Goal: Check status: Check status

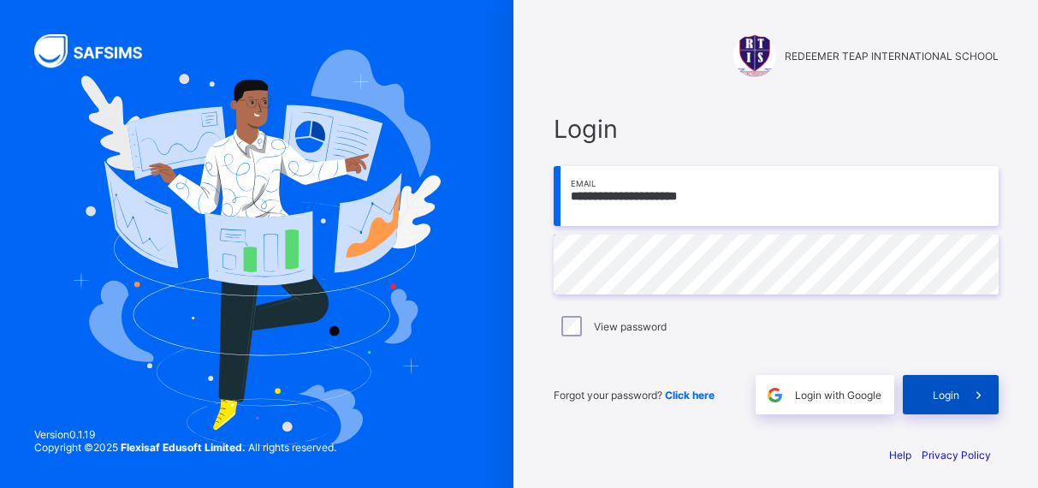
click at [954, 402] on div "Login" at bounding box center [951, 394] width 96 height 39
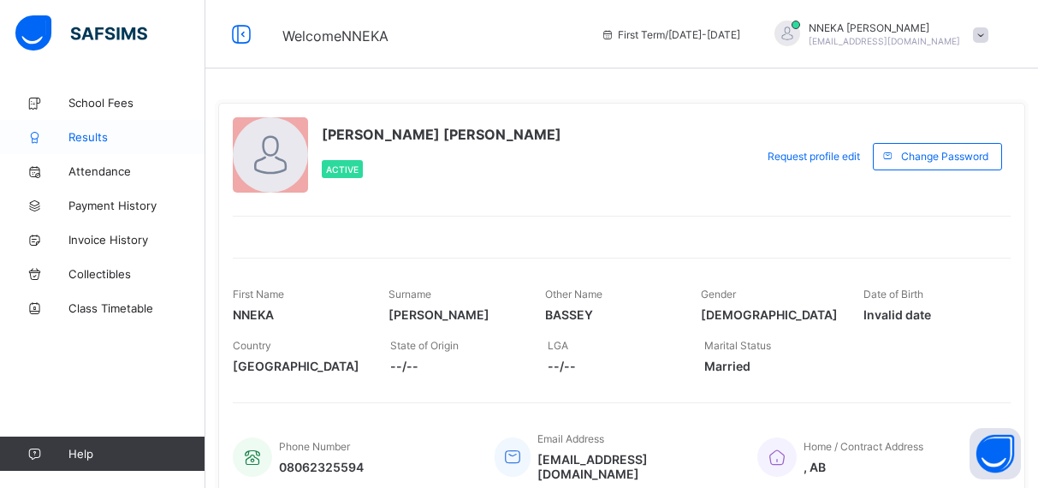
click at [87, 134] on span "Results" at bounding box center [136, 137] width 137 height 14
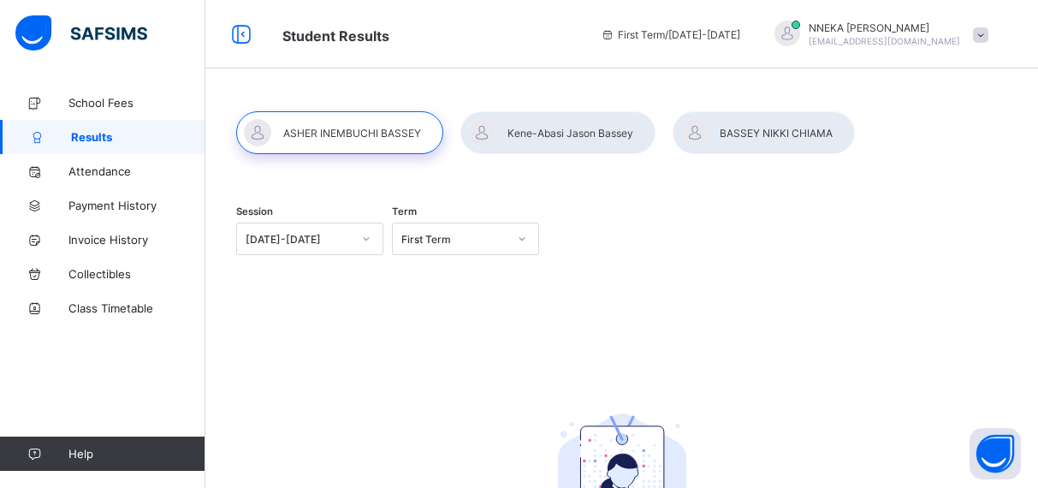
click at [521, 235] on icon at bounding box center [522, 238] width 10 height 17
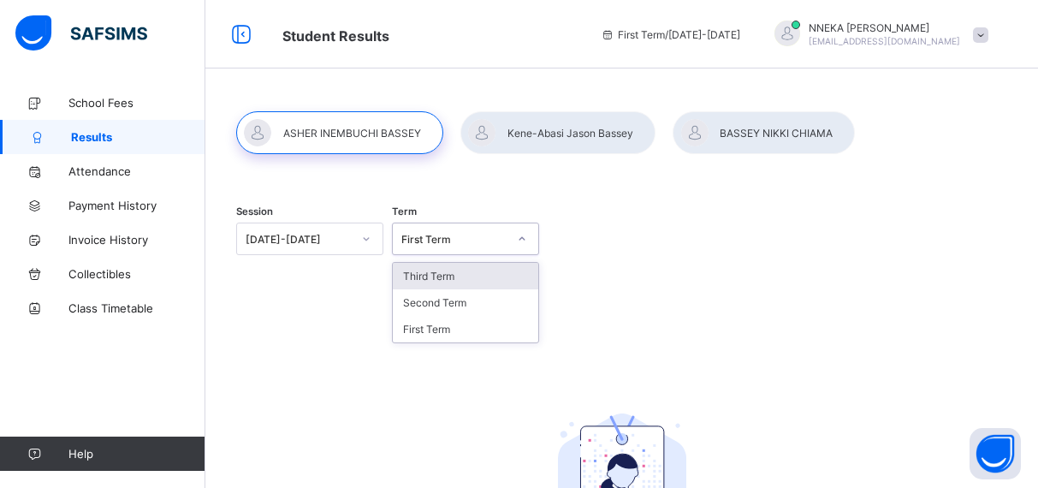
click at [490, 278] on div "Third Term" at bounding box center [466, 276] width 146 height 27
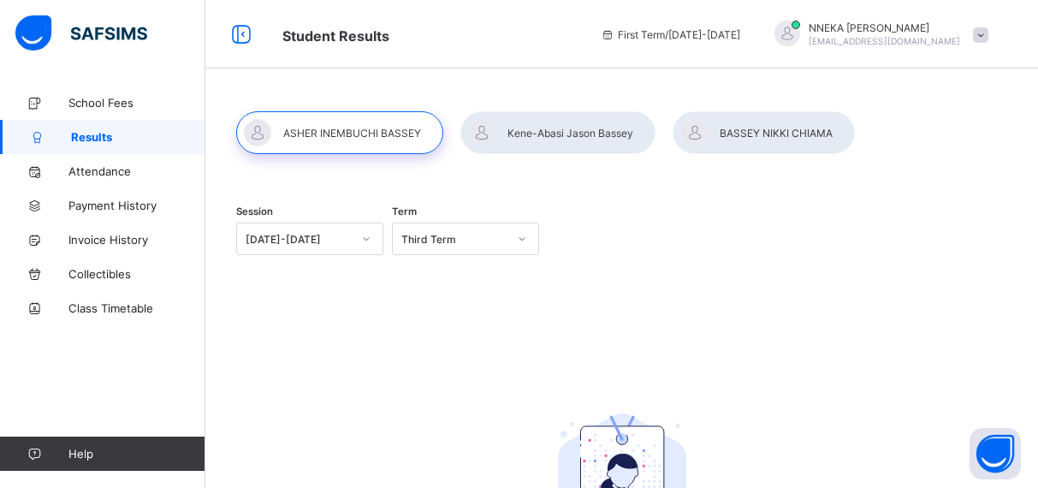
click at [586, 134] on div at bounding box center [557, 132] width 195 height 43
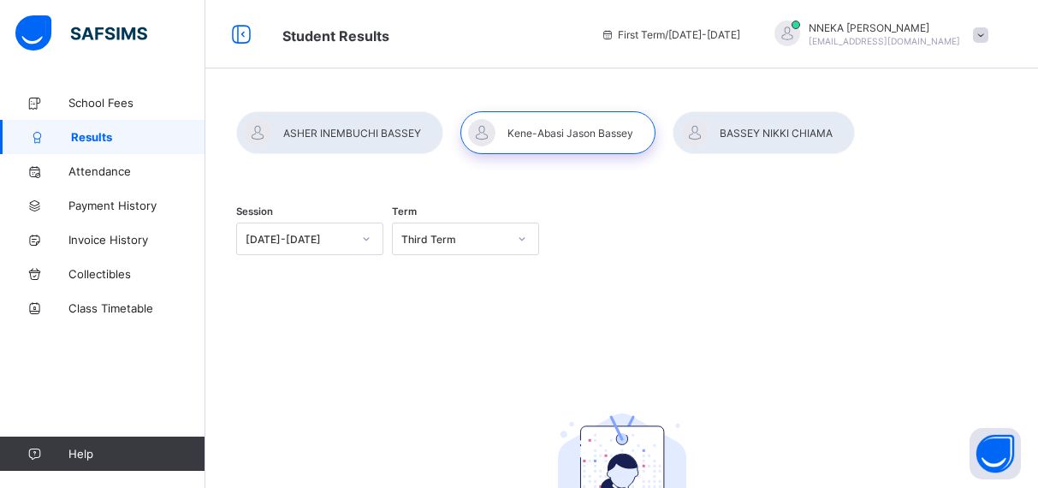
click at [520, 246] on div at bounding box center [522, 238] width 29 height 27
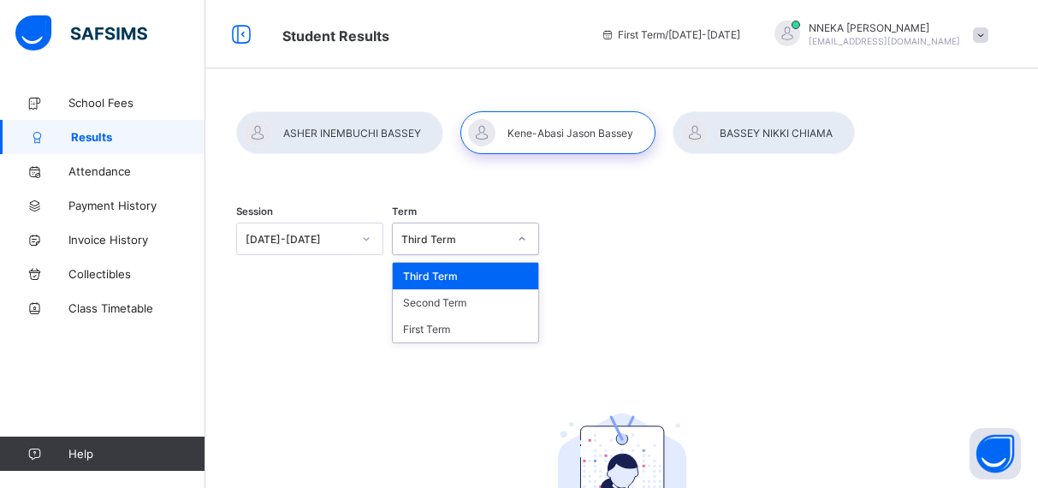
click at [475, 283] on div "Third Term" at bounding box center [466, 276] width 146 height 27
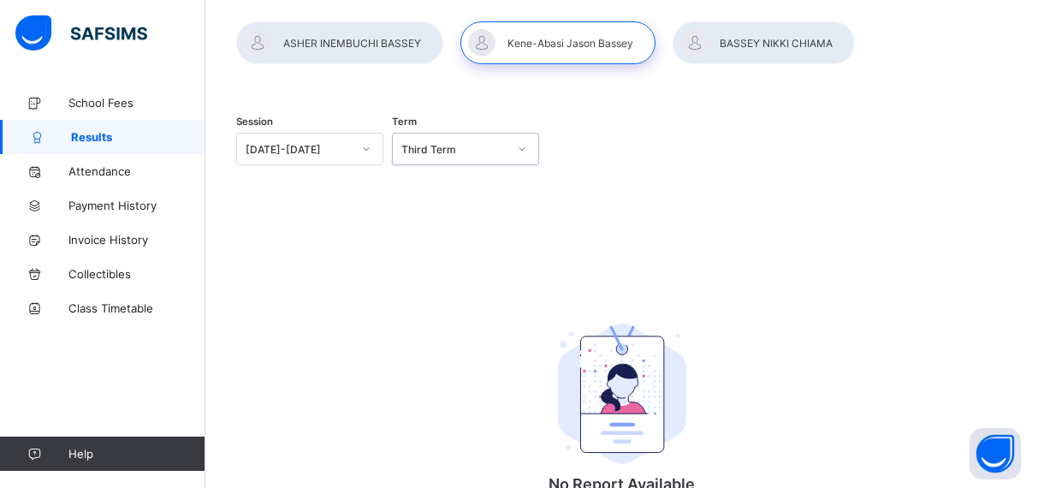
scroll to position [83, 0]
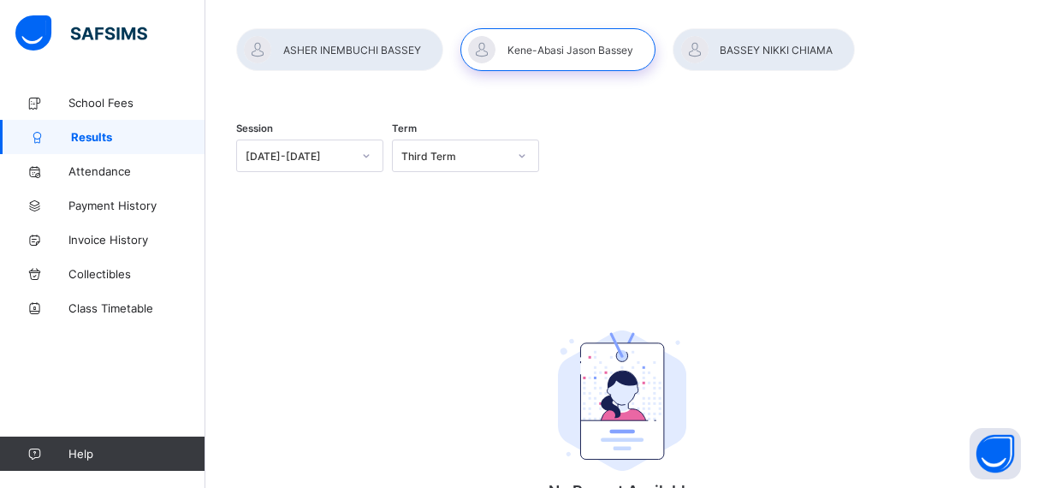
click at [785, 50] on div at bounding box center [764, 49] width 182 height 43
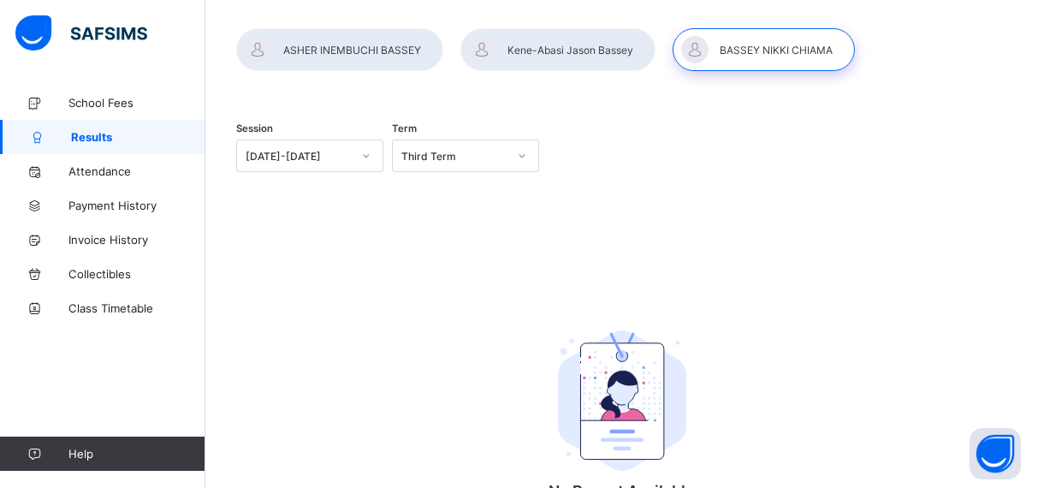
click at [557, 45] on div at bounding box center [557, 49] width 195 height 43
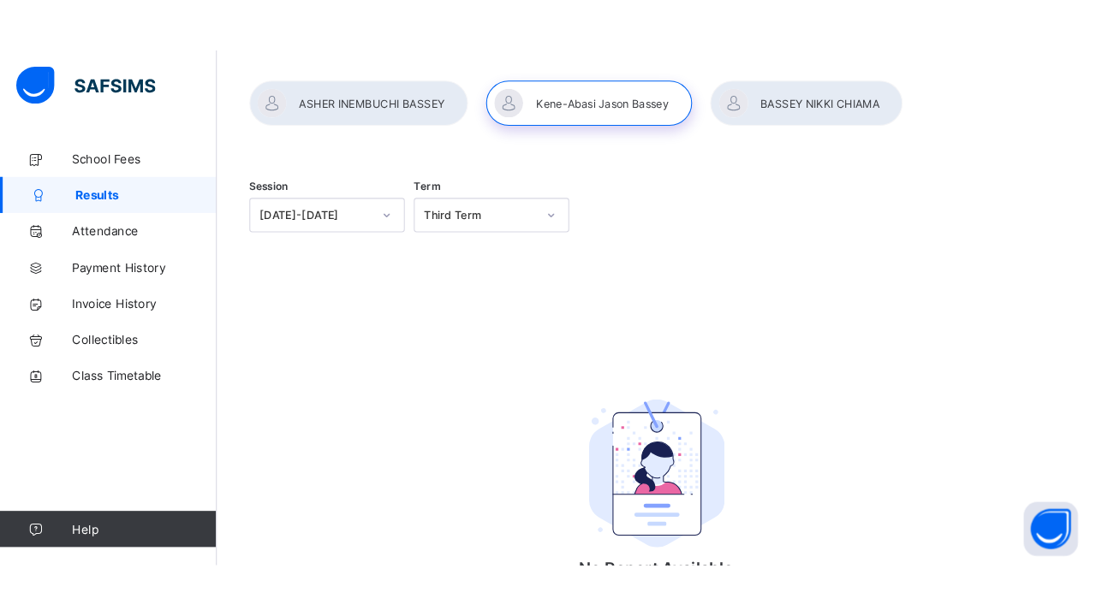
scroll to position [65, 0]
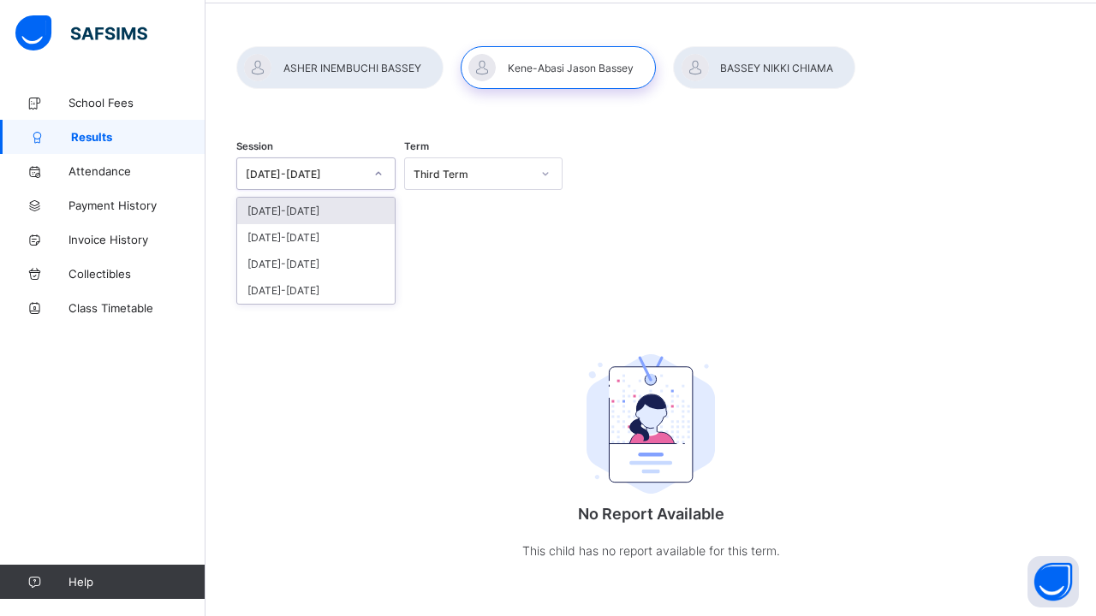
click at [377, 170] on icon at bounding box center [378, 173] width 10 height 17
click at [347, 235] on div "[DATE]-[DATE]" at bounding box center [315, 237] width 157 height 27
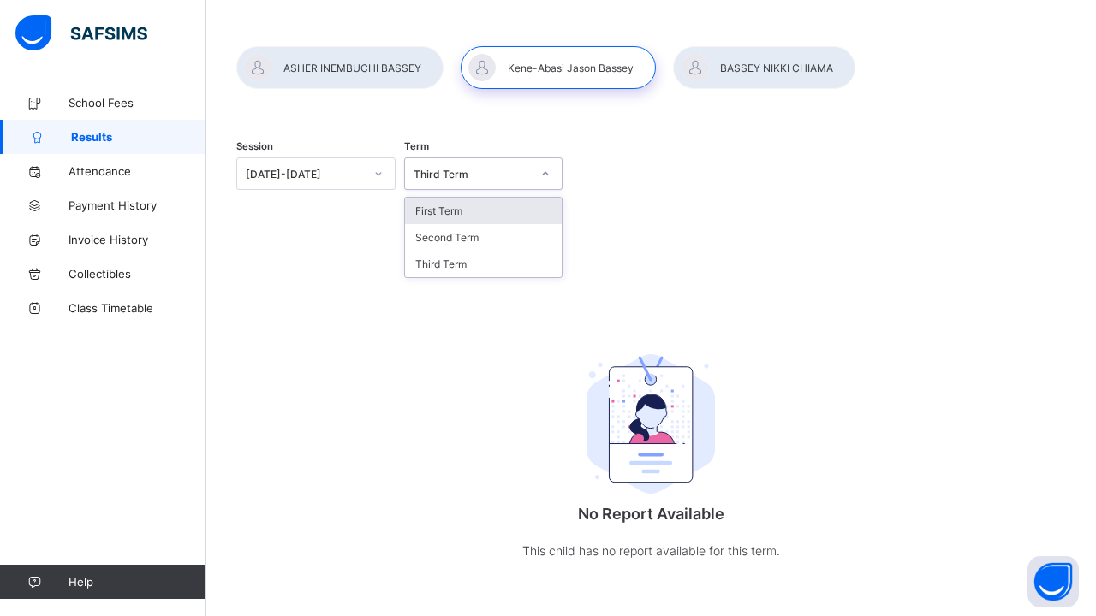
click at [543, 172] on icon at bounding box center [545, 173] width 10 height 17
click at [496, 207] on div "First Term" at bounding box center [483, 211] width 157 height 27
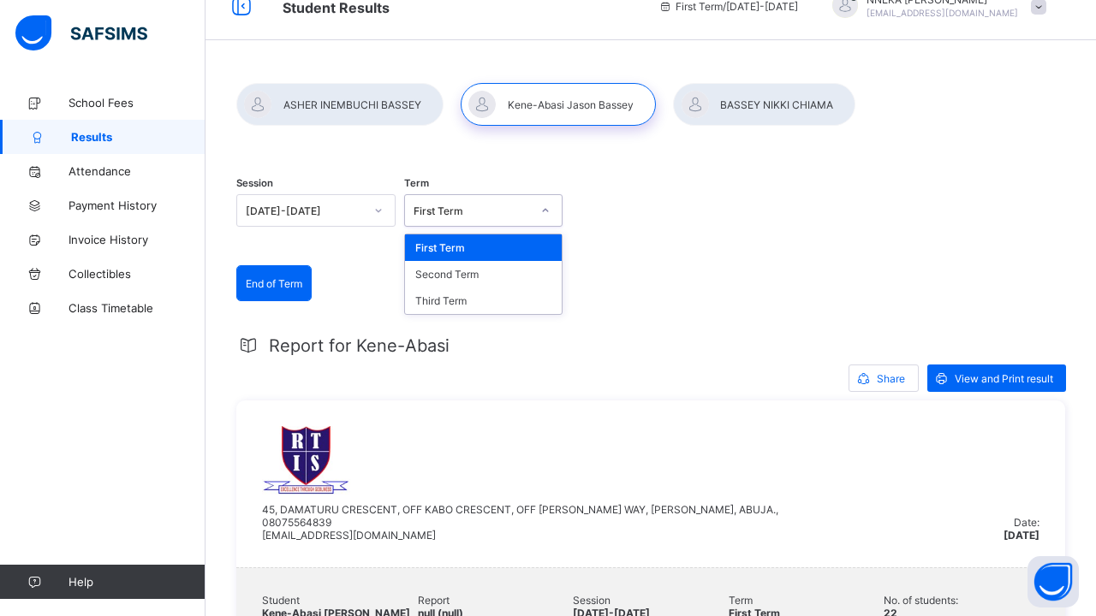
click at [545, 212] on icon at bounding box center [545, 210] width 10 height 17
click at [471, 300] on div "Third Term" at bounding box center [483, 301] width 157 height 27
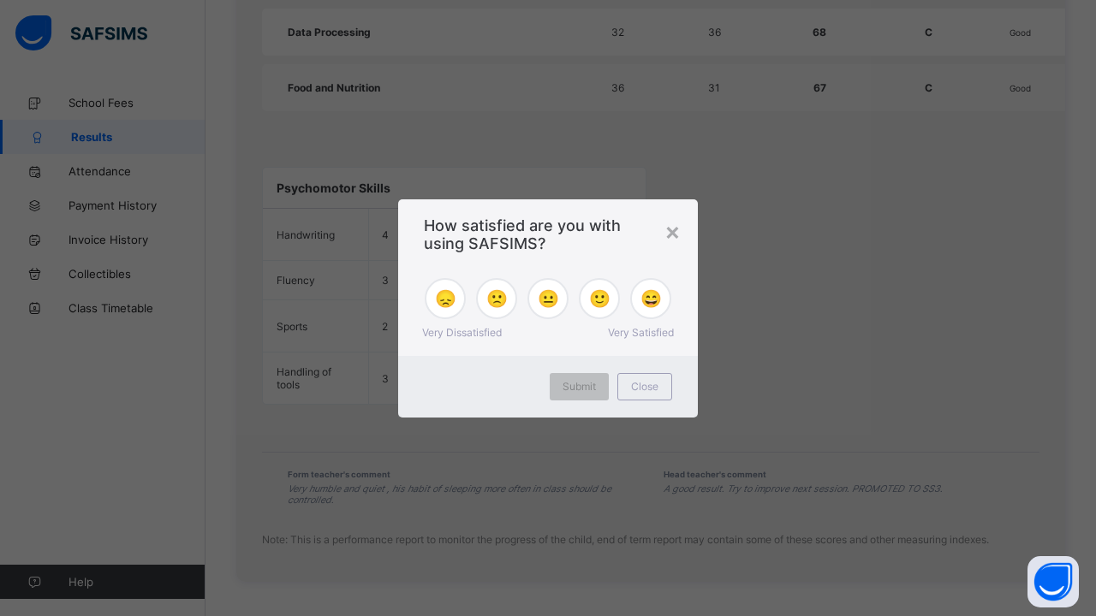
scroll to position [1236, 0]
click at [673, 233] on div "×" at bounding box center [672, 231] width 16 height 29
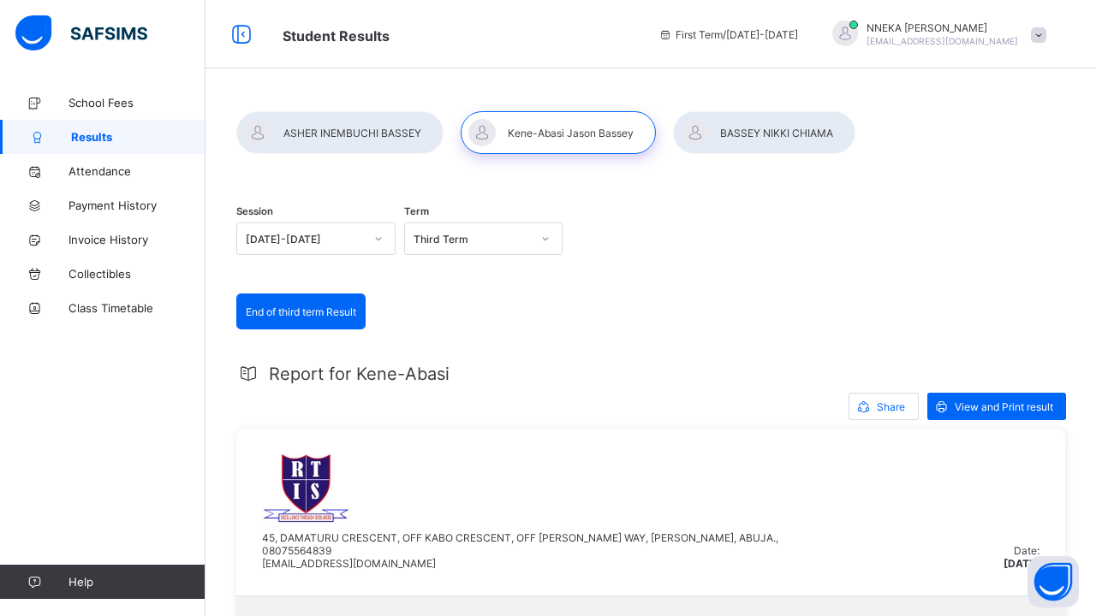
scroll to position [0, 0]
click at [766, 121] on div at bounding box center [764, 132] width 182 height 43
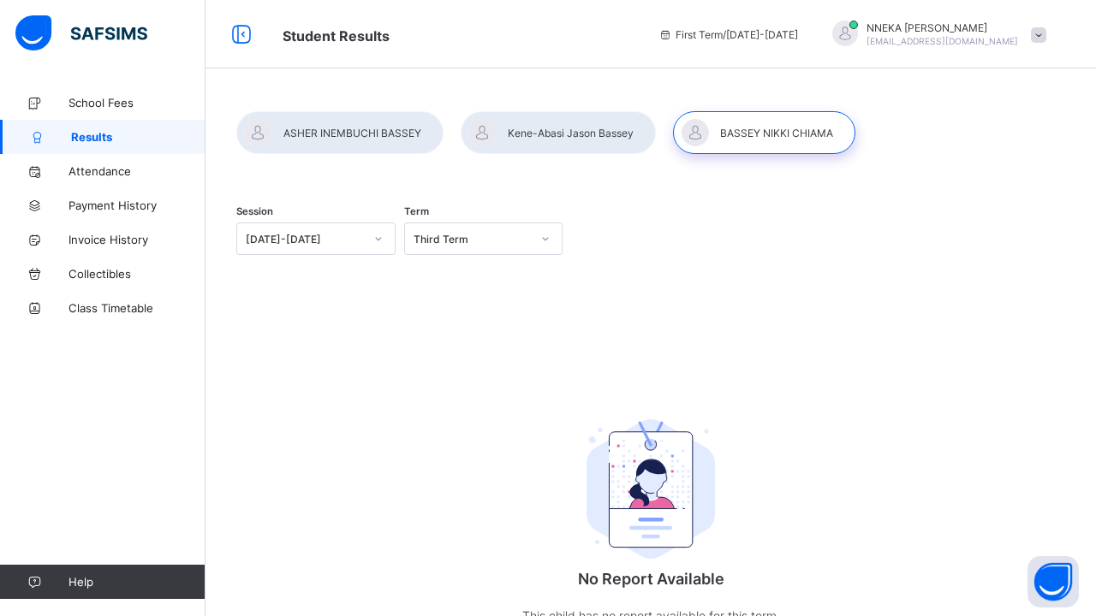
click at [349, 124] on div at bounding box center [339, 132] width 207 height 43
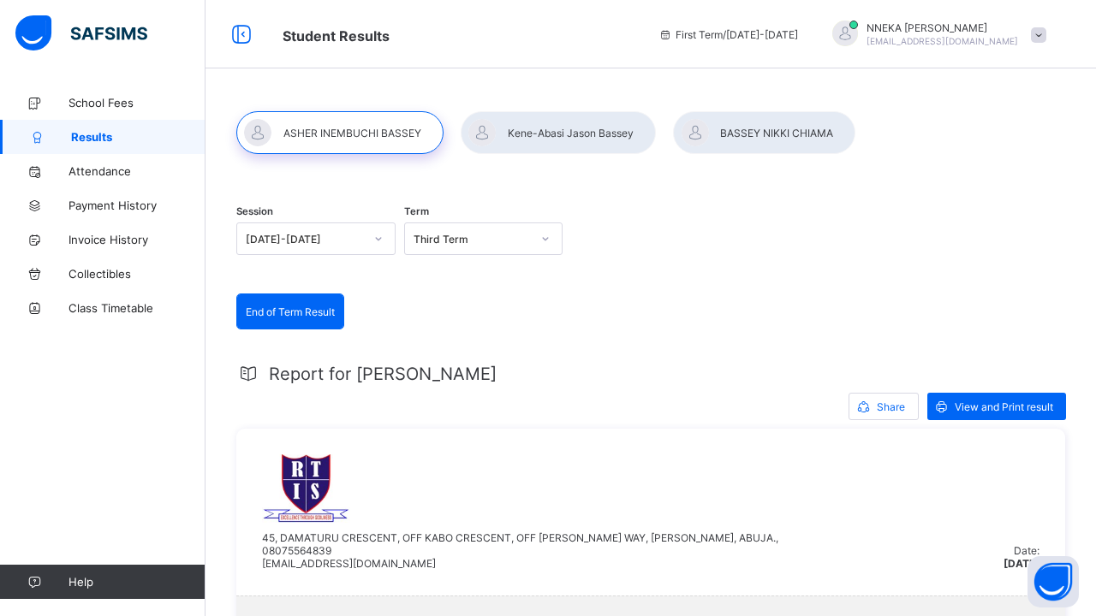
click at [542, 127] on div at bounding box center [557, 132] width 195 height 43
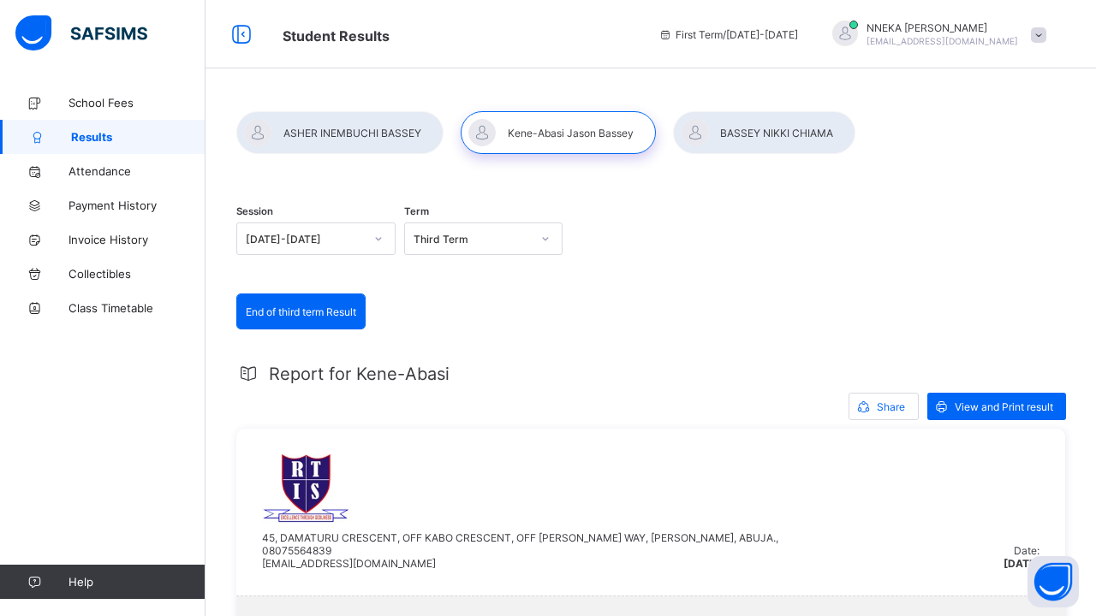
click at [374, 143] on div at bounding box center [339, 132] width 207 height 43
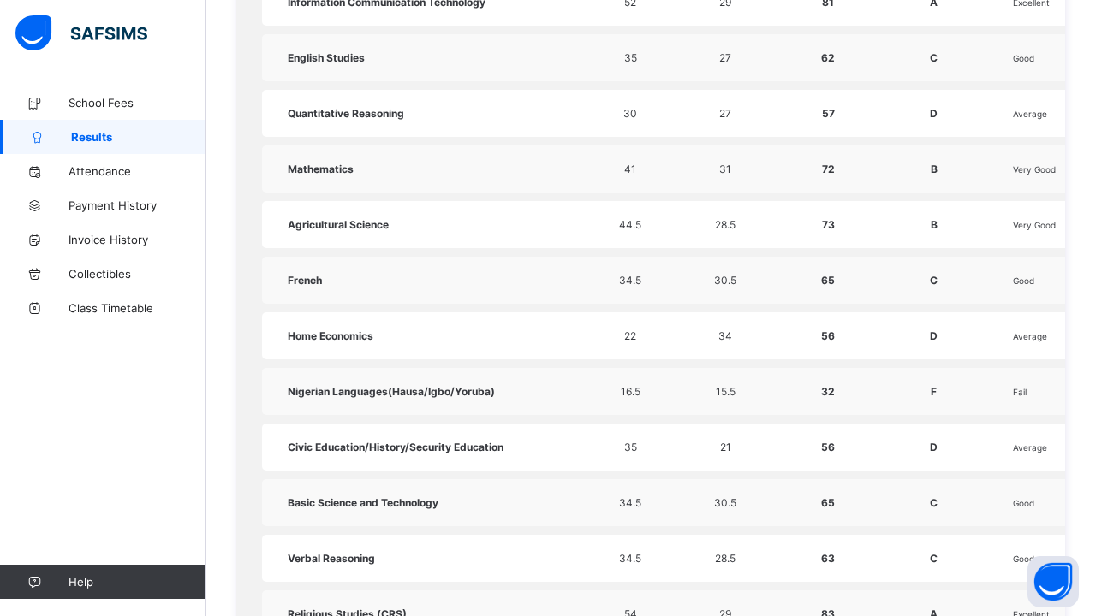
scroll to position [833, 0]
click at [118, 102] on span "School Fees" at bounding box center [136, 103] width 137 height 14
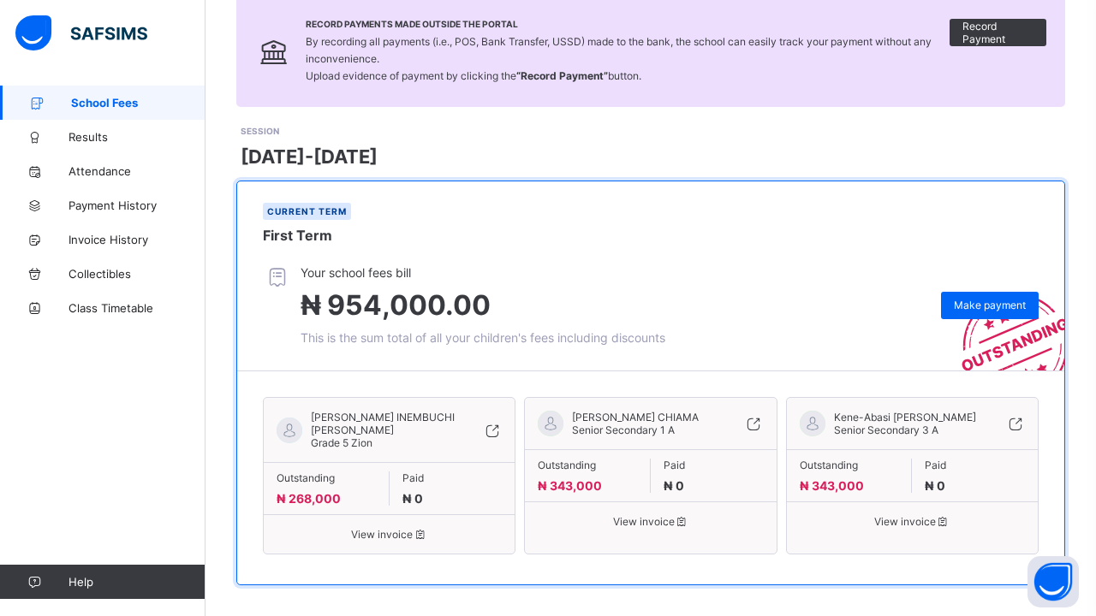
scroll to position [131, 0]
click at [407, 420] on span "[PERSON_NAME] INEMBUCHI [PERSON_NAME]" at bounding box center [384, 425] width 146 height 26
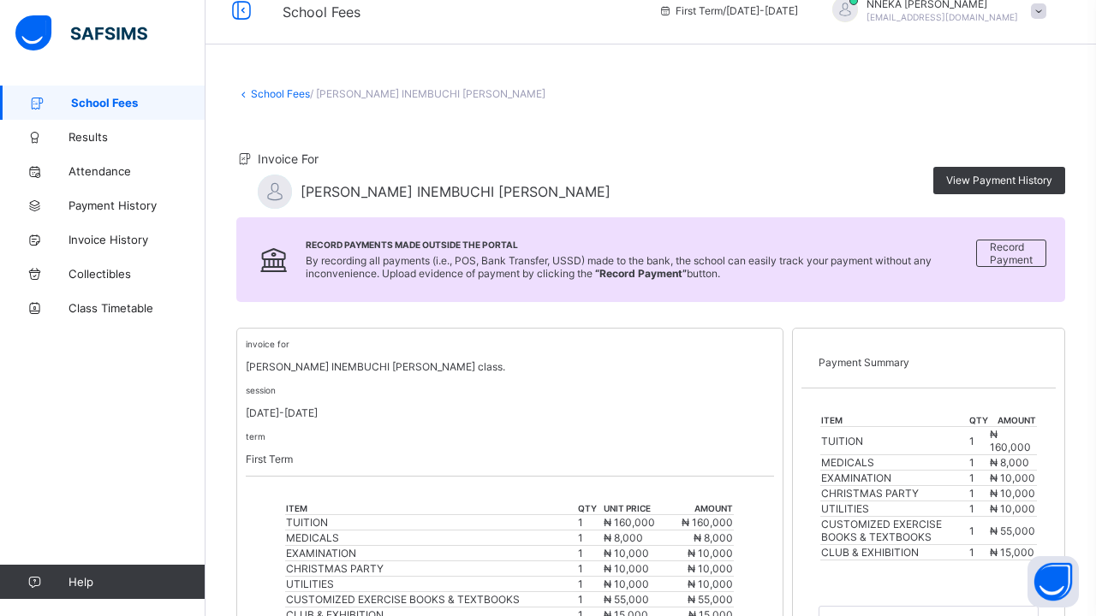
scroll to position [27, 0]
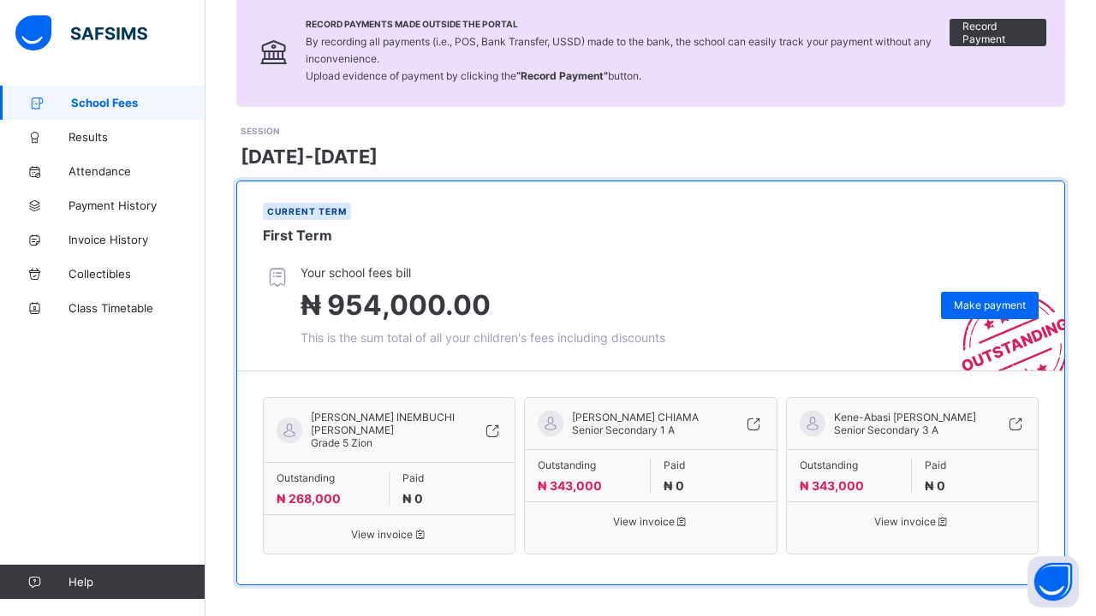
scroll to position [131, 0]
click at [89, 131] on span "Results" at bounding box center [136, 137] width 137 height 14
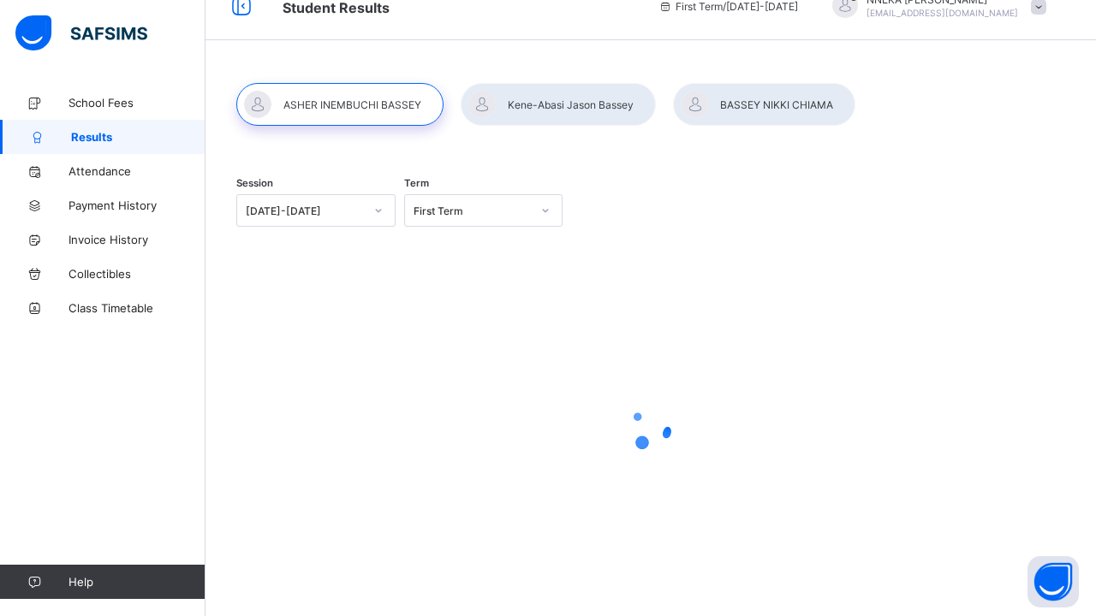
scroll to position [28, 0]
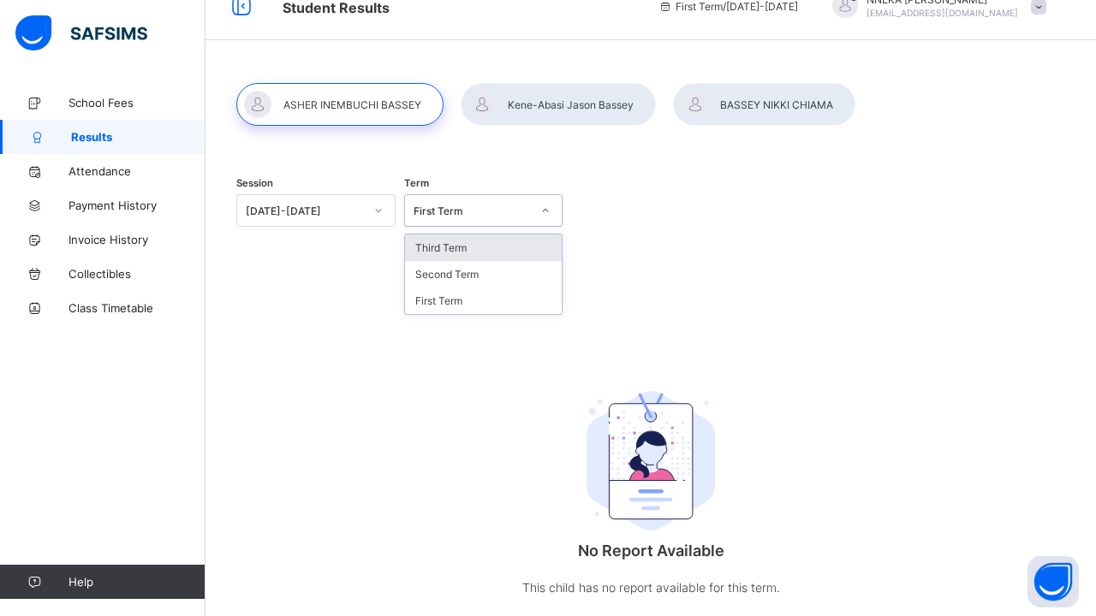
click at [549, 214] on icon at bounding box center [545, 210] width 10 height 17
click at [513, 249] on div "Third Term" at bounding box center [483, 248] width 157 height 27
click at [380, 212] on icon at bounding box center [378, 210] width 10 height 17
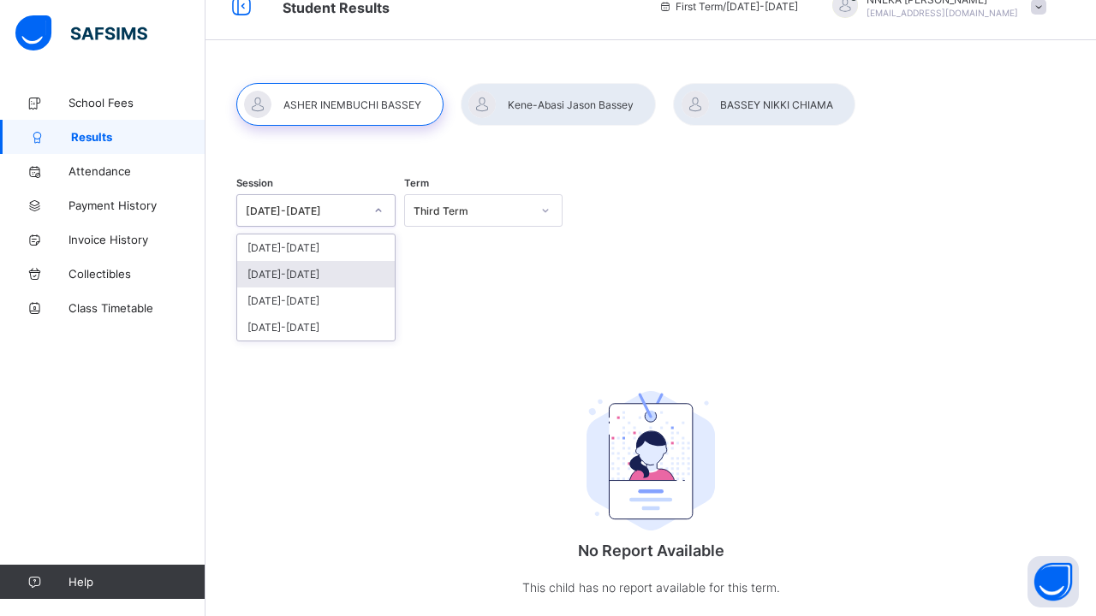
click at [336, 281] on div "[DATE]-[DATE]" at bounding box center [315, 274] width 157 height 27
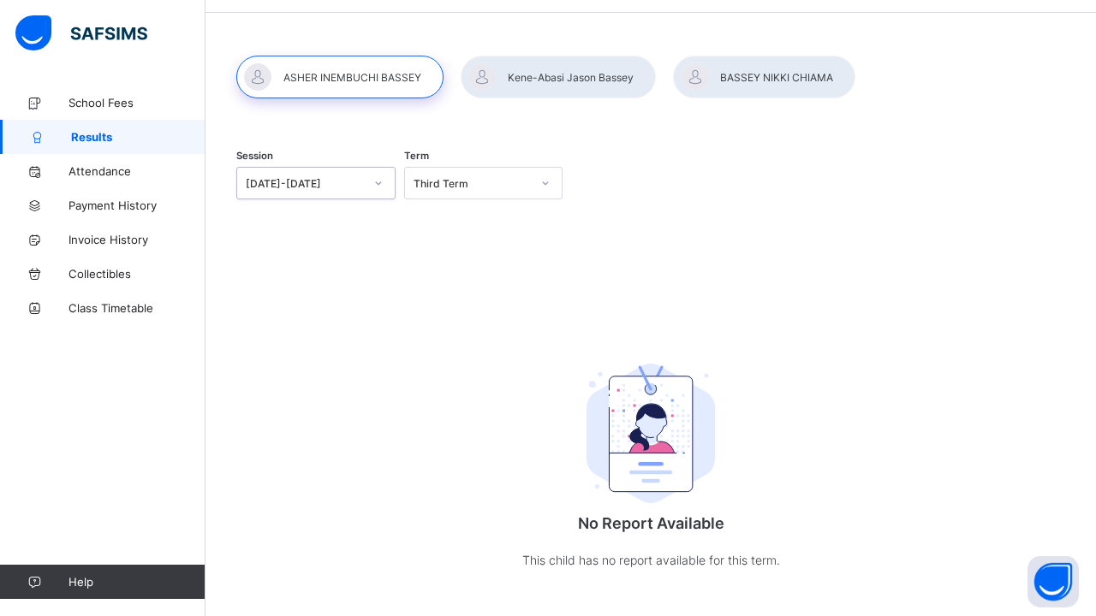
scroll to position [53, 0]
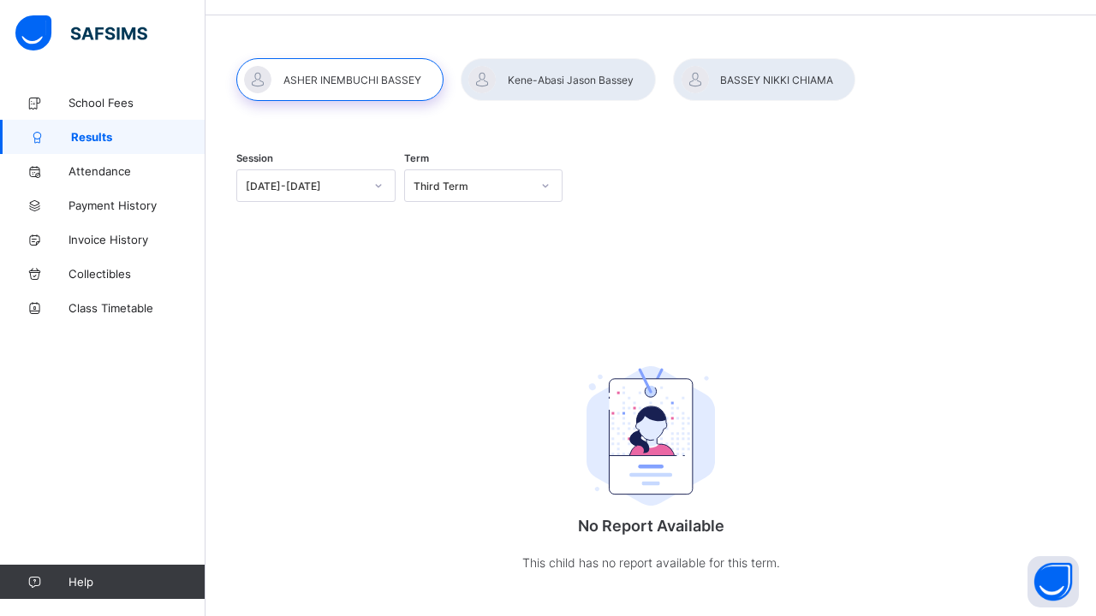
click at [564, 83] on div at bounding box center [557, 79] width 195 height 43
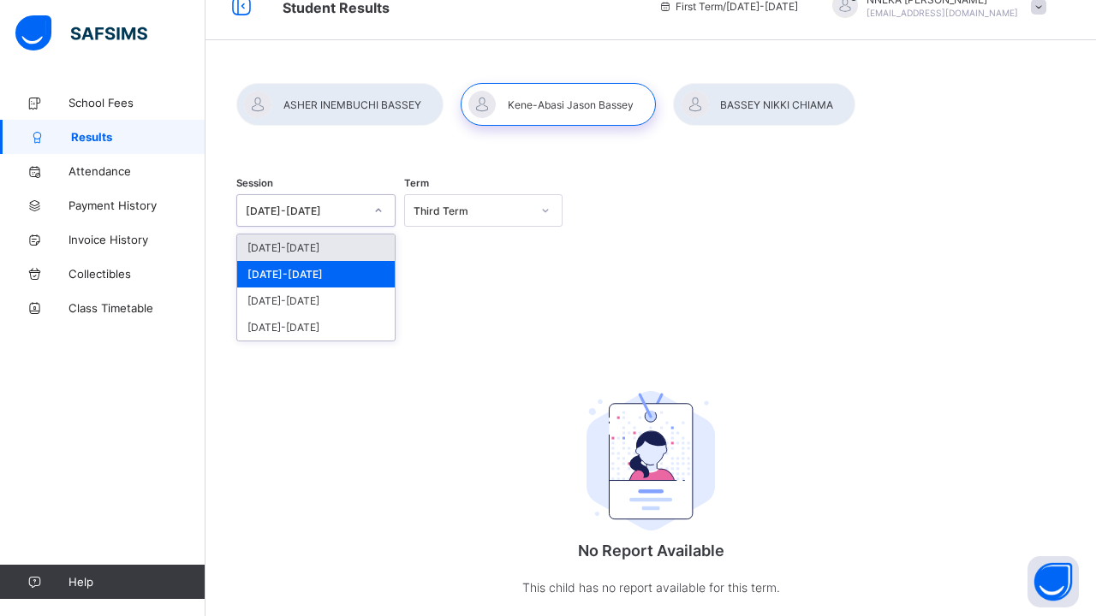
click at [373, 213] on div at bounding box center [378, 210] width 29 height 27
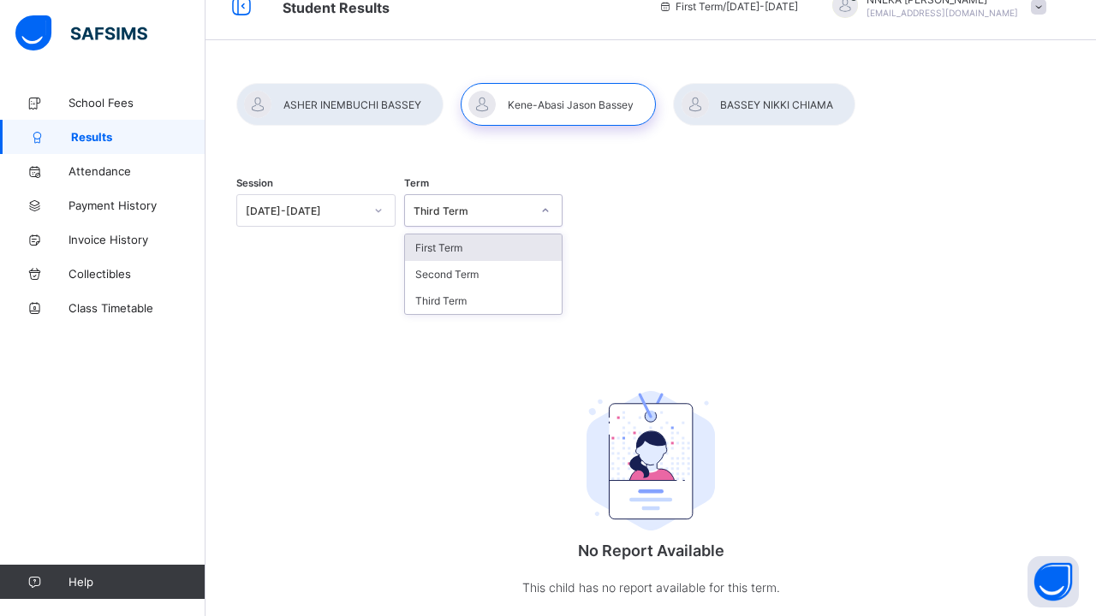
click at [479, 212] on div "Third Term" at bounding box center [472, 211] width 118 height 13
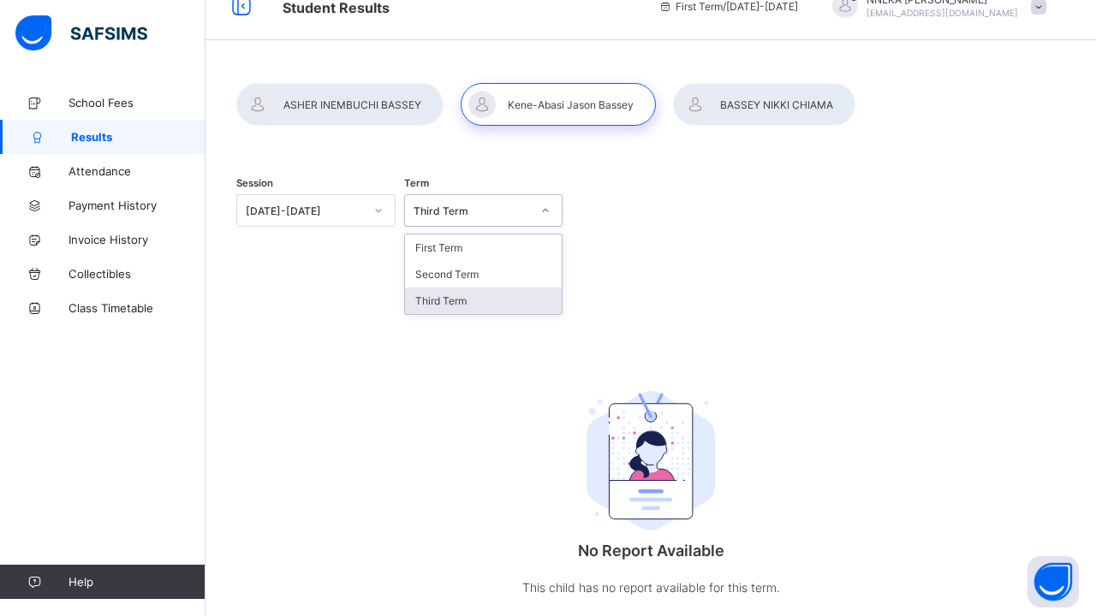
click at [446, 304] on div "Third Term" at bounding box center [483, 301] width 157 height 27
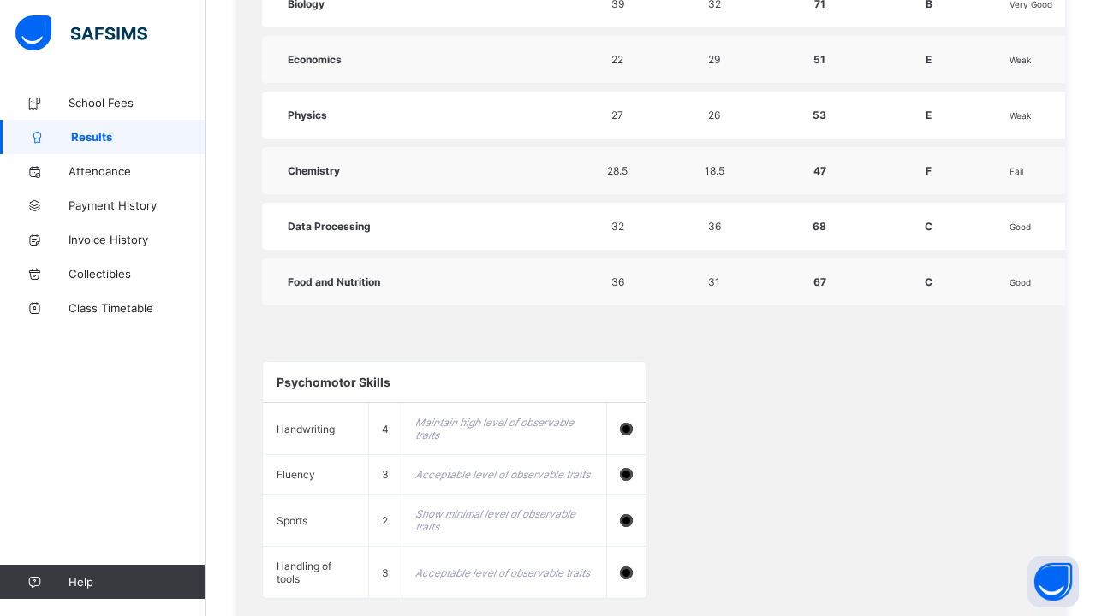
scroll to position [1042, 0]
